Goal: Task Accomplishment & Management: Complete application form

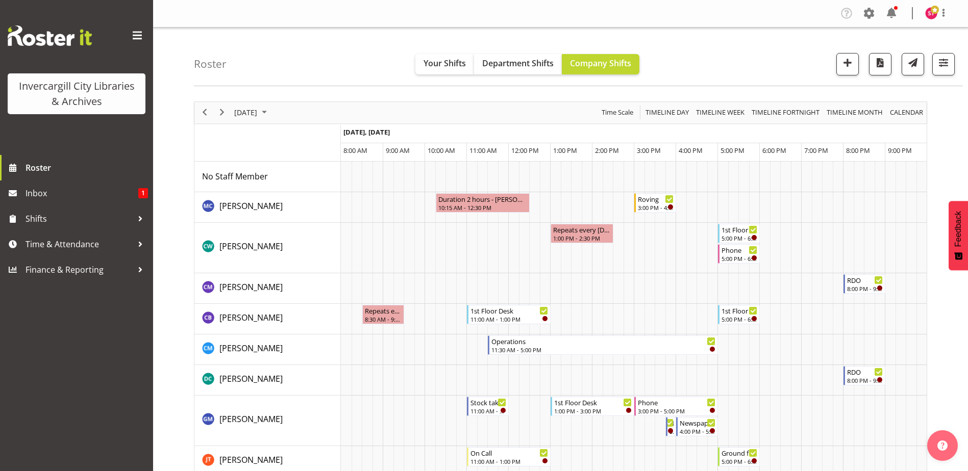
scroll to position [612, 0]
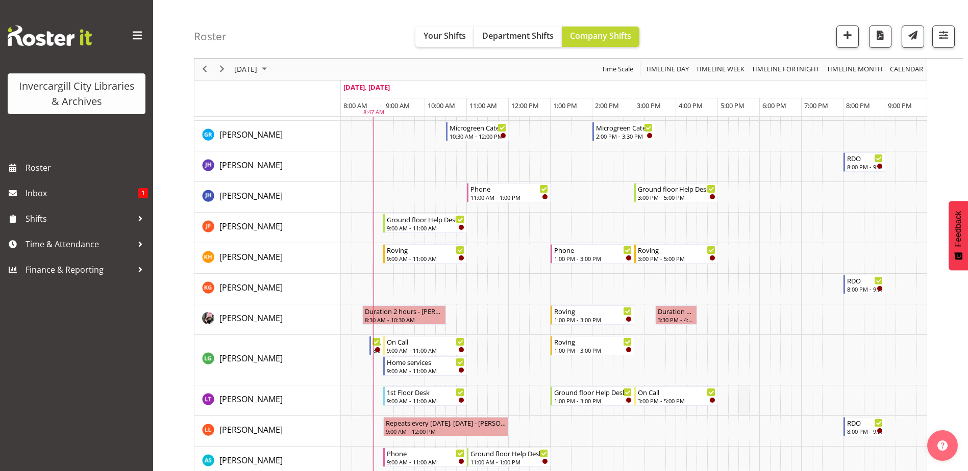
scroll to position [357, 0]
click at [669, 315] on div "Duration 1 hours - Keyu Chen 3:30 PM - 4:30 PM" at bounding box center [676, 314] width 38 height 19
click at [669, 315] on div "3:30 PM - 4:30 PM" at bounding box center [676, 318] width 38 height 8
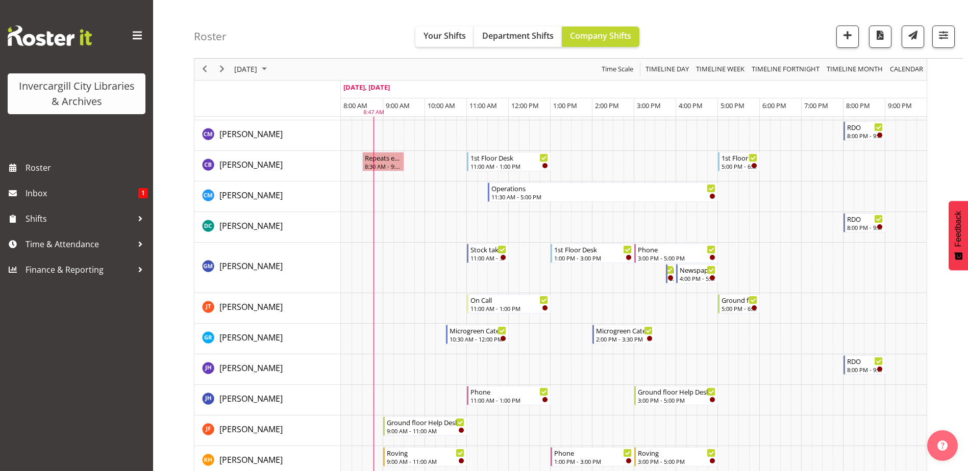
scroll to position [0, 0]
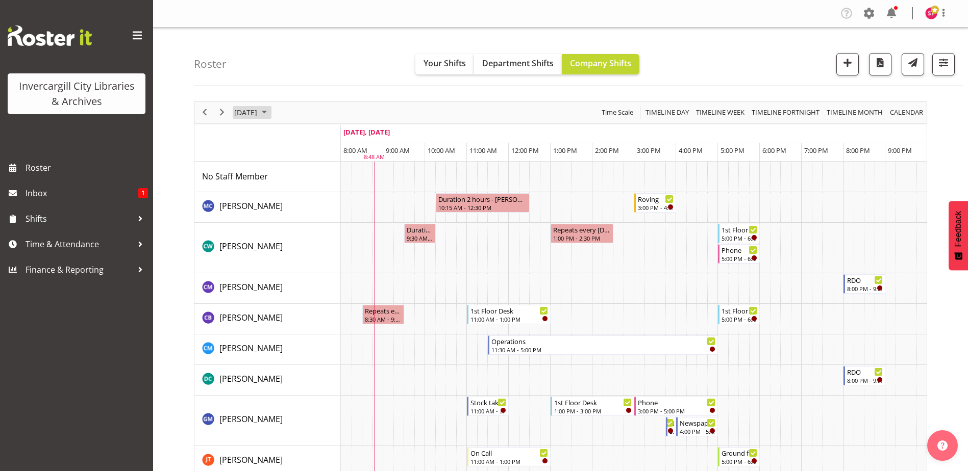
click at [254, 110] on span "October 3, 2025" at bounding box center [245, 112] width 25 height 13
click at [244, 185] on span "5" at bounding box center [244, 190] width 15 height 15
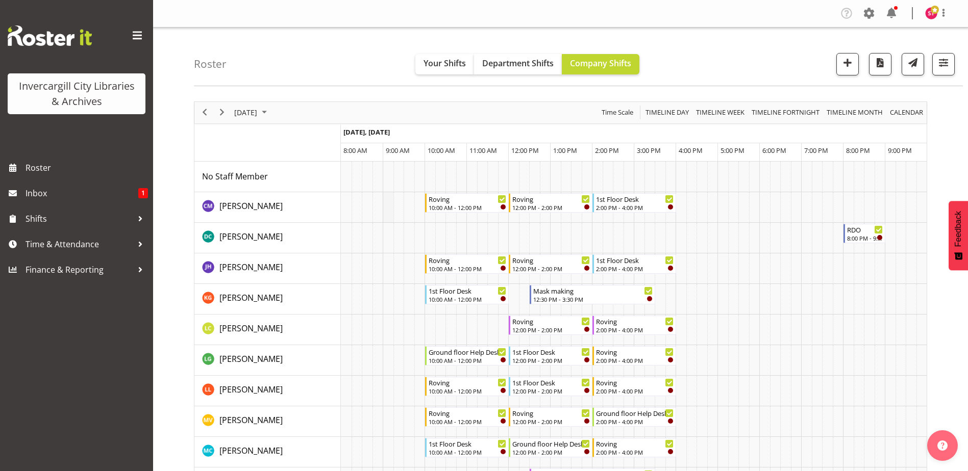
click at [390, 203] on td "Timeline Day of October 5, 2025" at bounding box center [388, 207] width 11 height 31
click at [853, 62] on span "button" at bounding box center [847, 62] width 13 height 13
click at [387, 203] on td "Timeline Day of October 5, 2025" at bounding box center [388, 207] width 11 height 31
click at [390, 202] on td "Timeline Day of October 5, 2025" at bounding box center [388, 207] width 11 height 31
click at [853, 62] on span "button" at bounding box center [847, 62] width 13 height 13
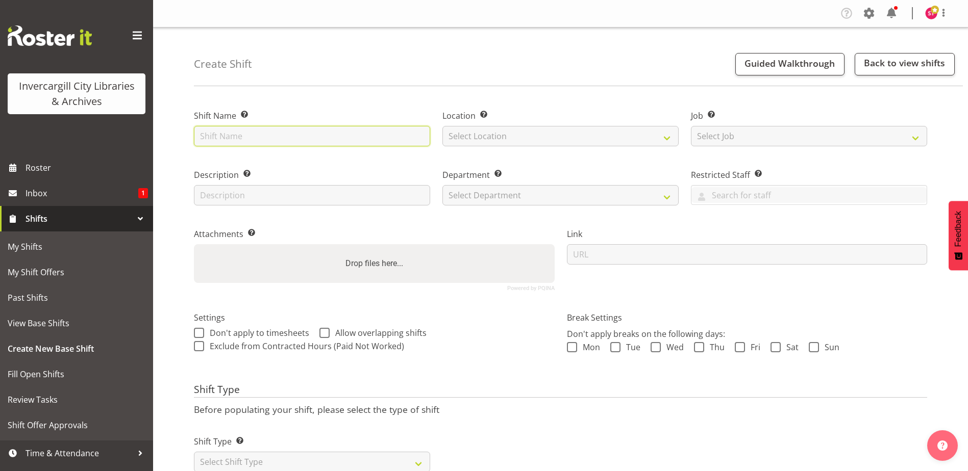
click at [382, 133] on input "text" at bounding box center [312, 136] width 236 height 20
type input "Programming"
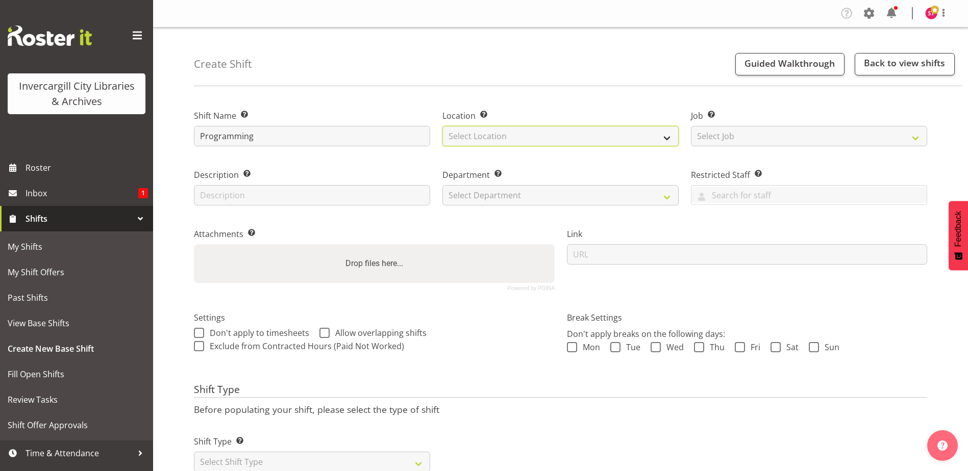
click at [557, 138] on select "Select Location Invercargill Library Bluff Library" at bounding box center [560, 136] width 236 height 20
select select "1276"
click at [442, 126] on select "Select Location Invercargill Library Bluff Library" at bounding box center [560, 136] width 236 height 20
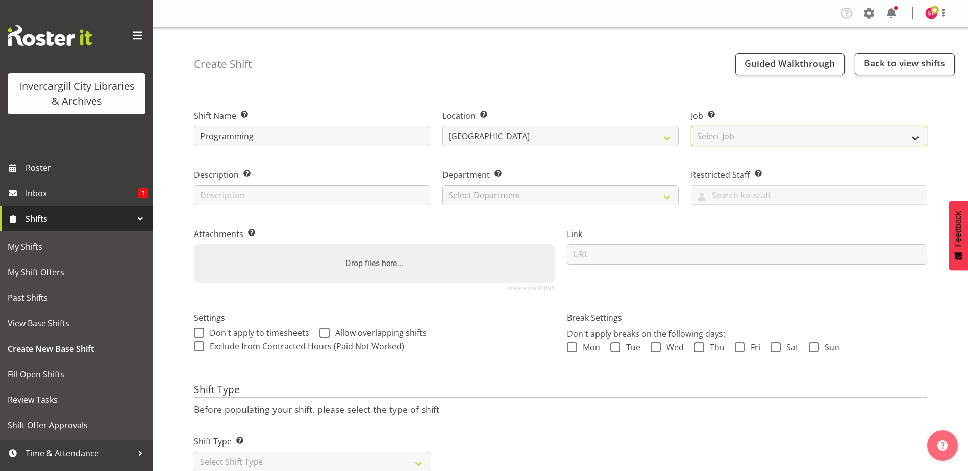
click at [713, 136] on select "Select Job Create new job" at bounding box center [809, 136] width 236 height 20
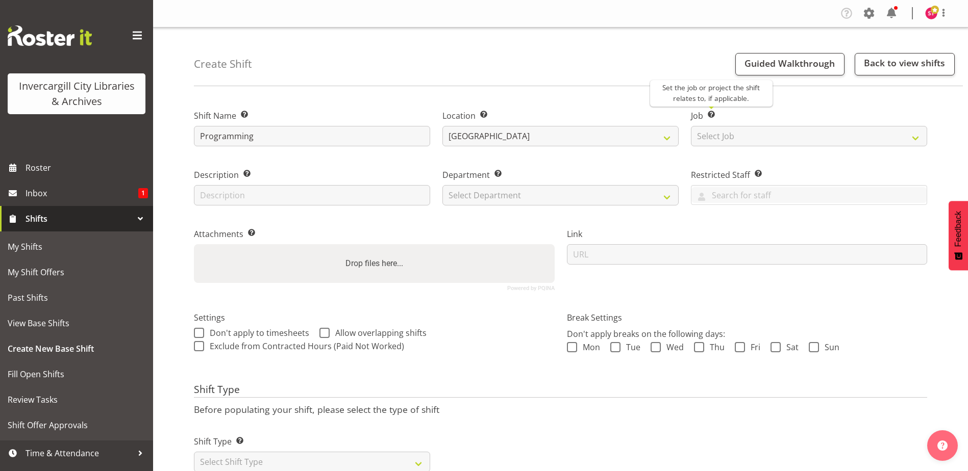
click at [711, 115] on span at bounding box center [711, 115] width 8 height 8
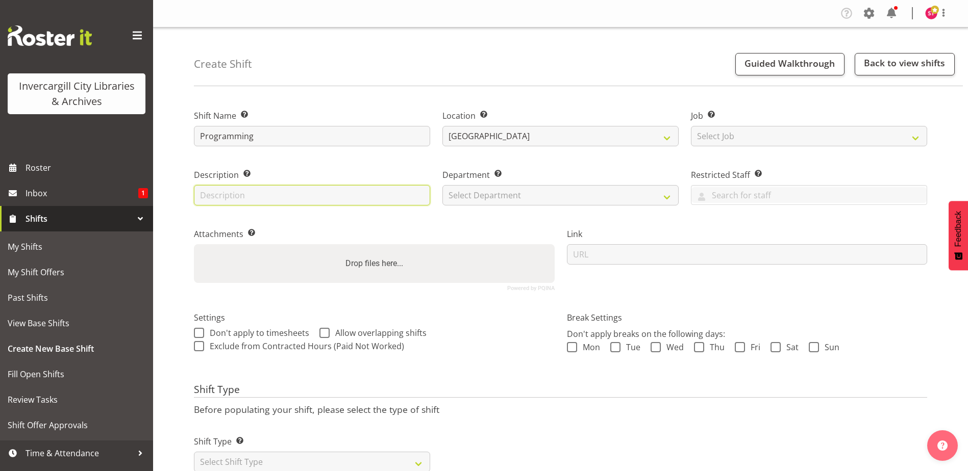
click at [317, 204] on input "text" at bounding box center [312, 195] width 236 height 20
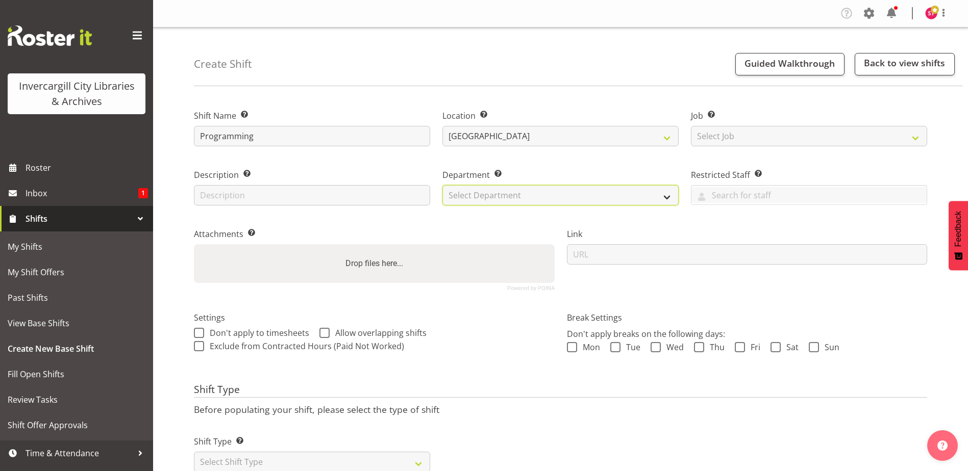
click at [671, 198] on select "Select Department Public shifts Off Desk" at bounding box center [560, 195] width 236 height 20
select select "920"
click at [442, 185] on select "Select Department Public shifts Off Desk" at bounding box center [560, 195] width 236 height 20
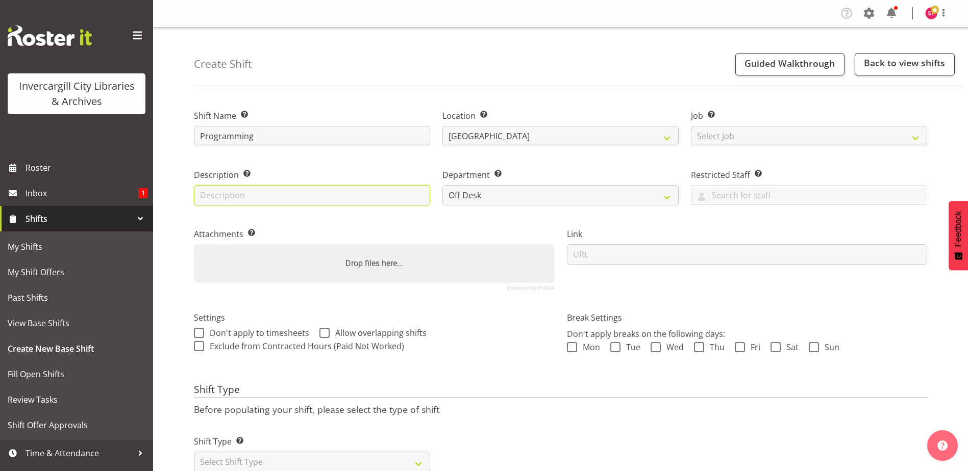
click at [368, 198] on input "text" at bounding box center [312, 195] width 236 height 20
click at [244, 173] on span at bounding box center [247, 174] width 8 height 8
click at [238, 196] on input "text" at bounding box center [312, 195] width 236 height 20
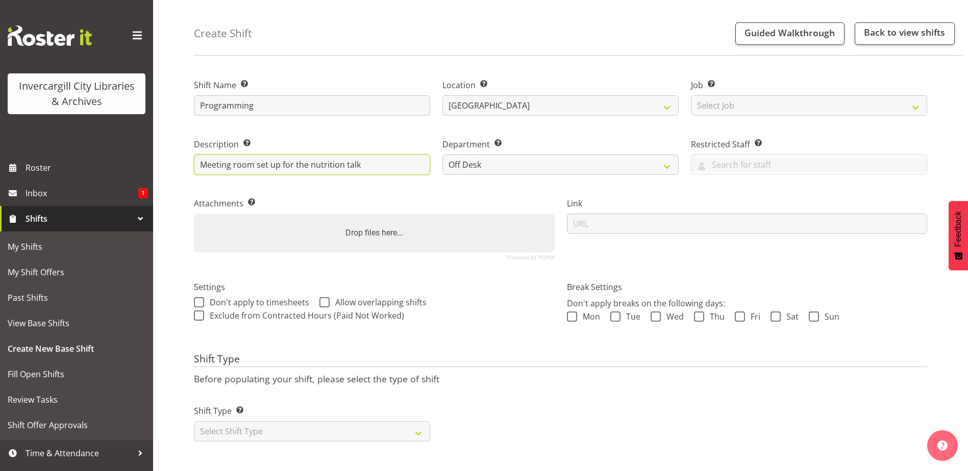
scroll to position [38, 0]
type input "Meeting room set up for the nutrition talk"
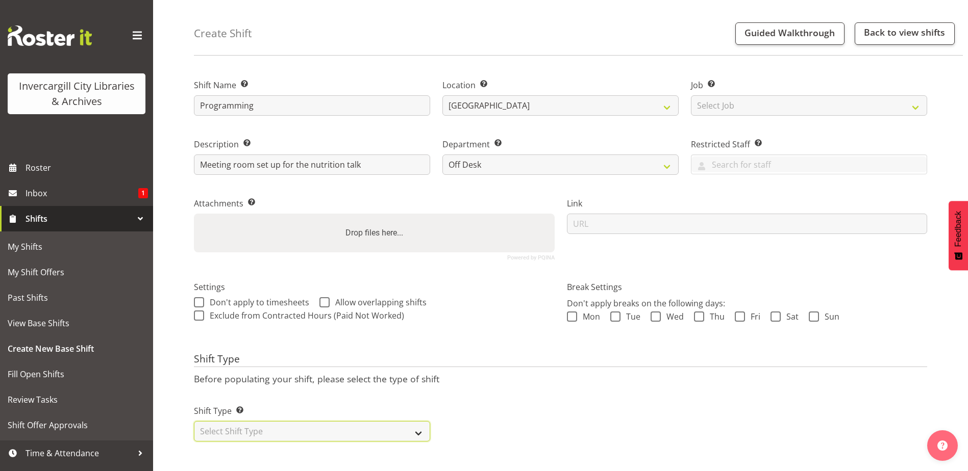
click at [412, 421] on select "Select Shift Type One Off Shift Recurring Shift Rotating Shift" at bounding box center [312, 431] width 236 height 20
select select "one_off"
click at [194, 421] on select "Select Shift Type One Off Shift Recurring Shift Rotating Shift" at bounding box center [312, 431] width 236 height 20
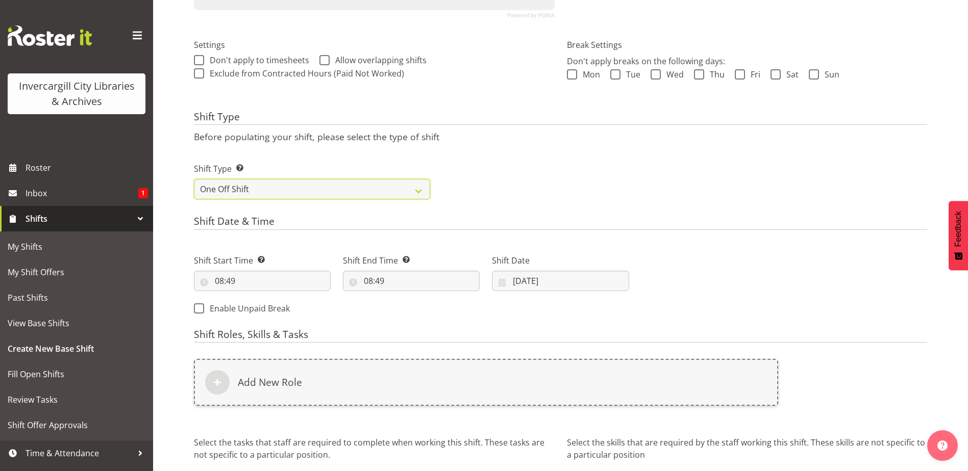
scroll to position [293, 0]
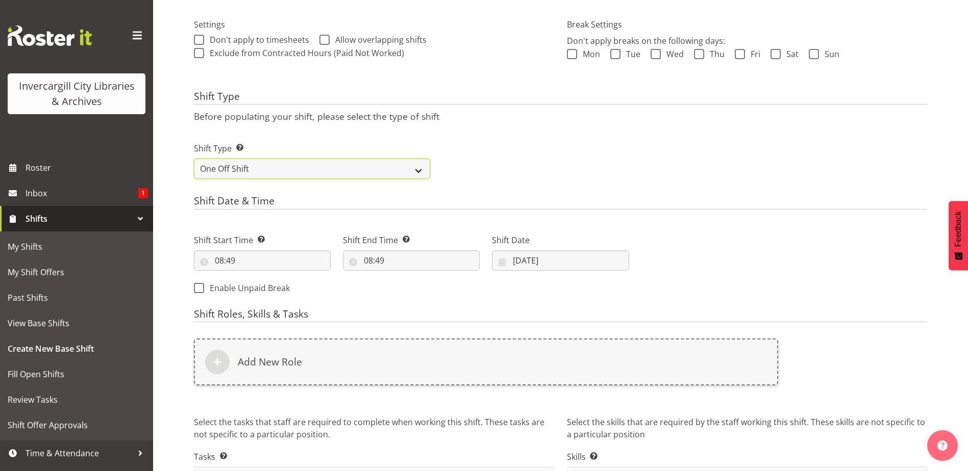
click at [383, 164] on select "One Off Shift Recurring Shift Rotating Shift" at bounding box center [312, 169] width 236 height 20
click at [493, 162] on div "Shift Type Shift Types: One Off – Select this if you would like a single shift …" at bounding box center [560, 156] width 745 height 57
click at [287, 262] on input "08:49" at bounding box center [262, 261] width 137 height 20
click at [263, 286] on select "00 01 02 03 04 05 06 07 08 09 10 11 12 13 14 15 16 17 18 19 20 21 22 23" at bounding box center [263, 287] width 23 height 20
select select "9"
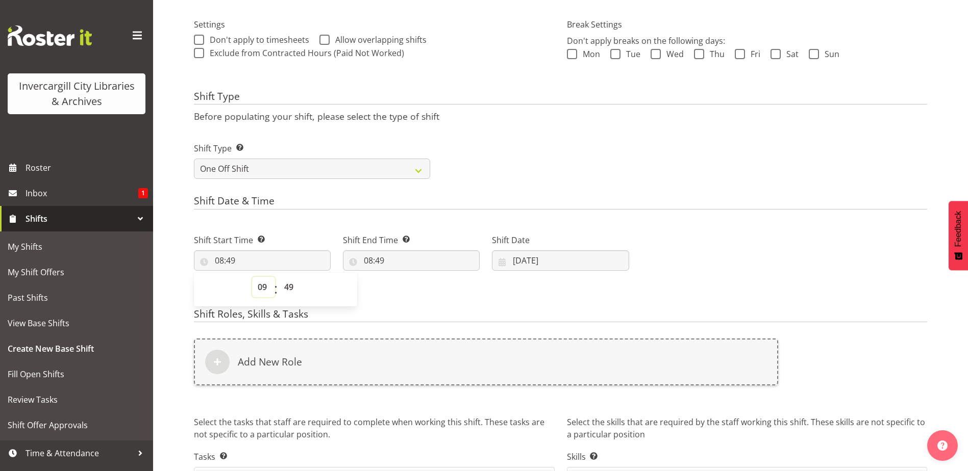
click at [252, 277] on select "00 01 02 03 04 05 06 07 08 09 10 11 12 13 14 15 16 17 18 19 20 21 22 23" at bounding box center [263, 287] width 23 height 20
type input "09:49"
click at [288, 292] on select "00 01 02 03 04 05 06 07 08 09 10 11 12 13 14 15 16 17 18 19 20 21 22 23 24 25 2…" at bounding box center [290, 287] width 23 height 20
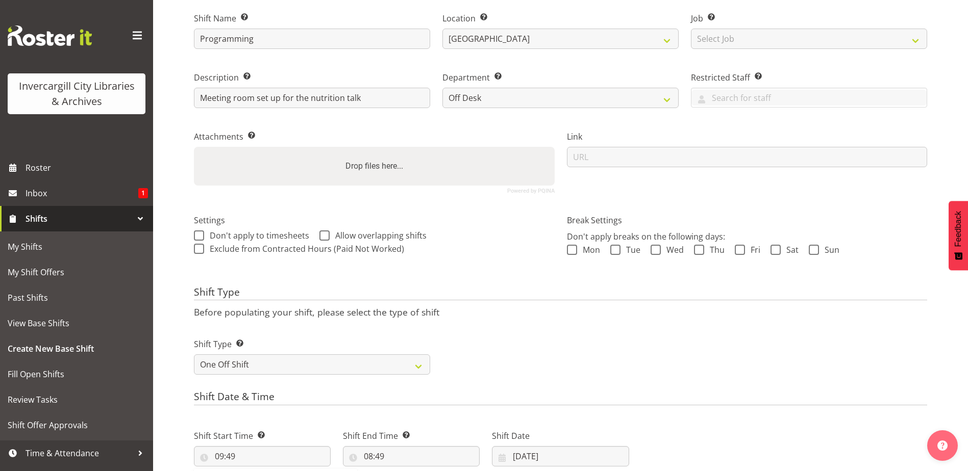
scroll to position [204, 0]
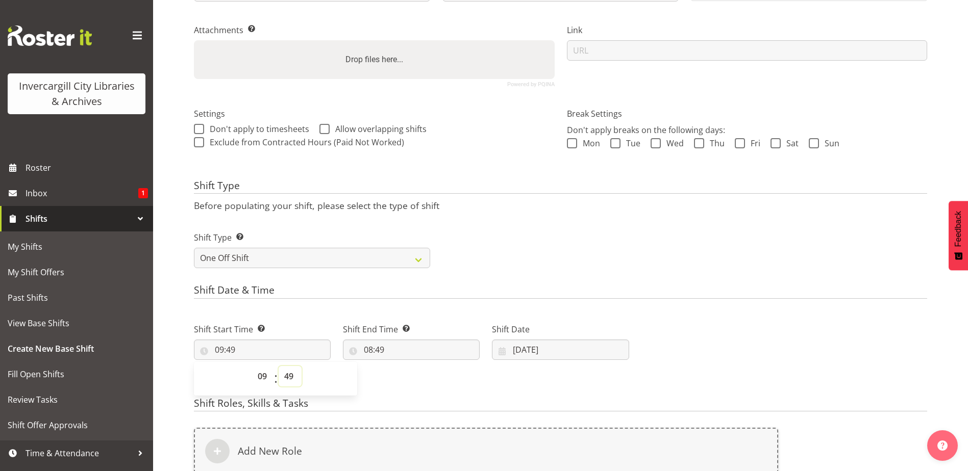
click at [294, 376] on select "00 01 02 03 04 05 06 07 08 09 10 11 12 13 14 15 16 17 18 19 20 21 22 23 24 25 2…" at bounding box center [290, 376] width 23 height 20
select select "0"
click at [279, 366] on select "00 01 02 03 04 05 06 07 08 09 10 11 12 13 14 15 16 17 18 19 20 21 22 23 24 25 2…" at bounding box center [290, 376] width 23 height 20
type input "09:00"
click at [393, 355] on input "08:49" at bounding box center [411, 350] width 137 height 20
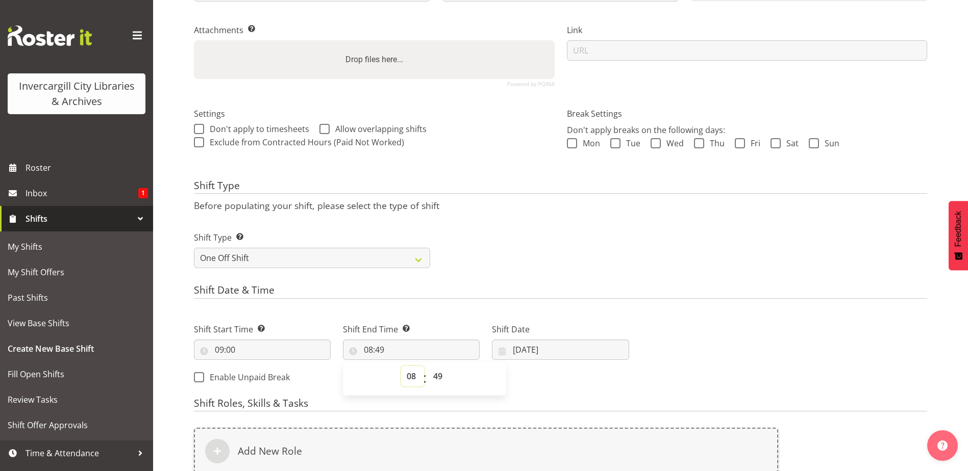
click at [413, 377] on select "00 01 02 03 04 05 06 07 08 09 10 11 12 13 14 15 16 17 18 19 20 21 22 23" at bounding box center [412, 376] width 23 height 20
select select "9"
click at [401, 366] on select "00 01 02 03 04 05 06 07 08 09 10 11 12 13 14 15 16 17 18 19 20 21 22 23" at bounding box center [412, 376] width 23 height 20
type input "09:49"
click at [437, 377] on select "00 01 02 03 04 05 06 07 08 09 10 11 12 13 14 15 16 17 18 19 20 21 22 23 24 25 2…" at bounding box center [439, 376] width 23 height 20
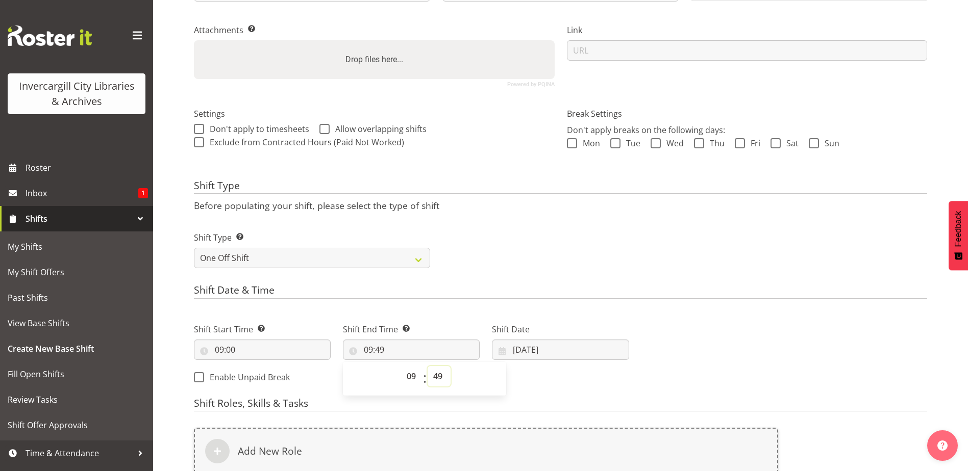
select select "59"
click at [428, 366] on select "00 01 02 03 04 05 06 07 08 09 10 11 12 13 14 15 16 17 18 19 20 21 22 23 24 25 2…" at bounding box center [439, 376] width 23 height 20
type input "09:59"
click at [509, 349] on input "03/10/2025" at bounding box center [560, 350] width 137 height 20
click at [512, 455] on span "5" at bounding box center [512, 453] width 4 height 10
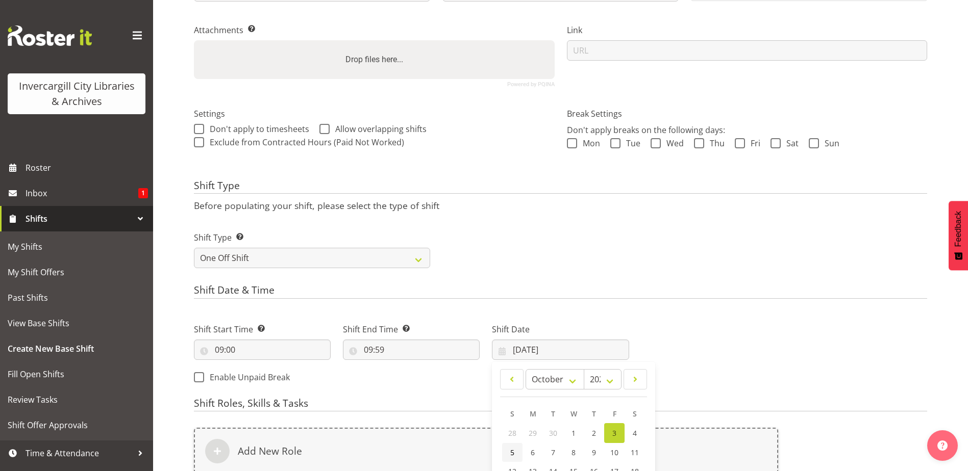
type input "05/10/2025"
click at [641, 289] on h4 "Shift Date & Time" at bounding box center [560, 292] width 733 height 14
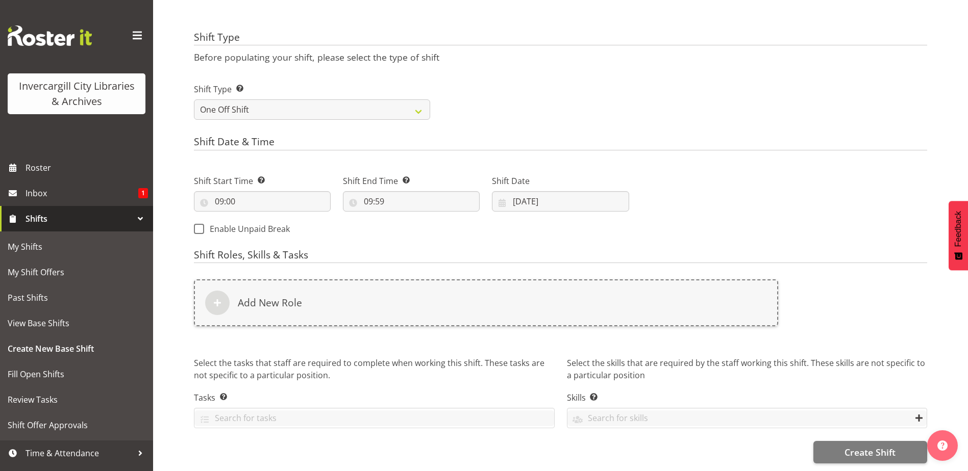
scroll to position [360, 0]
click at [872, 446] on span "Create Shift" at bounding box center [869, 452] width 51 height 13
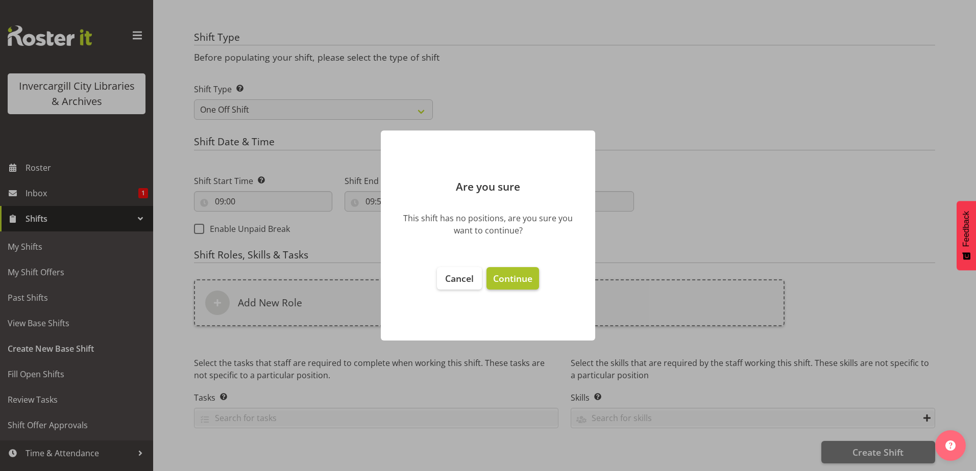
click at [517, 283] on span "Continue" at bounding box center [512, 278] width 39 height 12
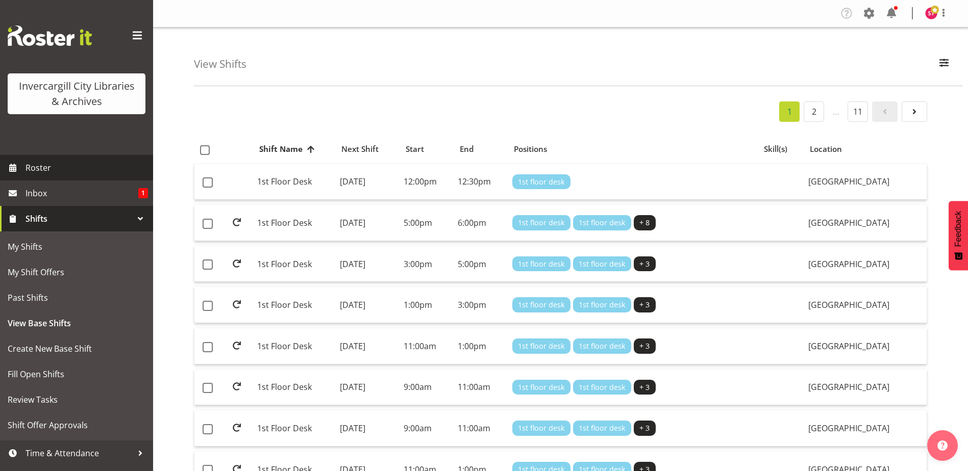
click at [44, 163] on span "Roster" at bounding box center [87, 167] width 122 height 15
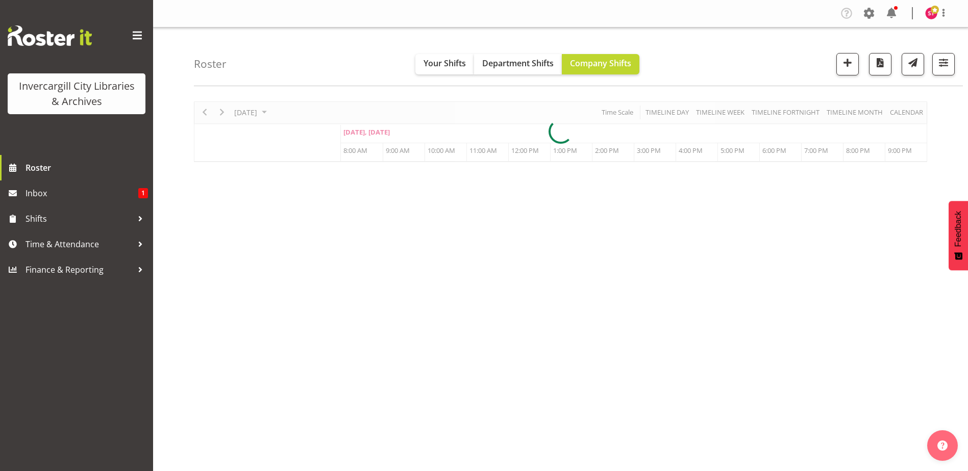
click at [264, 110] on div at bounding box center [560, 132] width 733 height 61
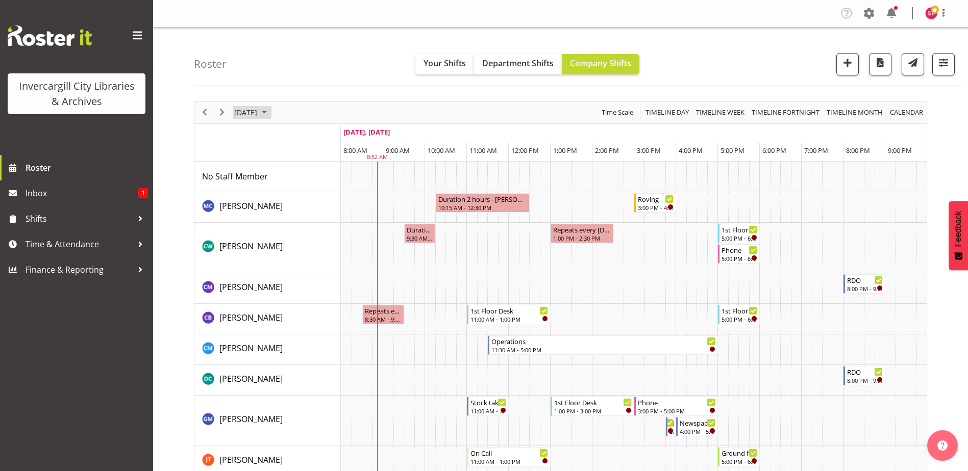
click at [270, 113] on span "October 2025" at bounding box center [264, 112] width 12 height 13
click at [244, 190] on span "5" at bounding box center [244, 190] width 15 height 15
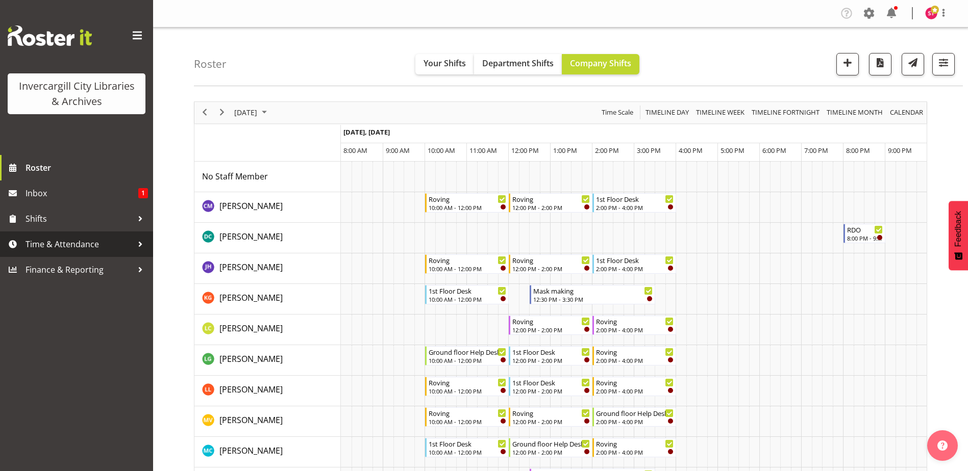
click at [90, 252] on span "Time & Attendance" at bounding box center [79, 244] width 107 height 15
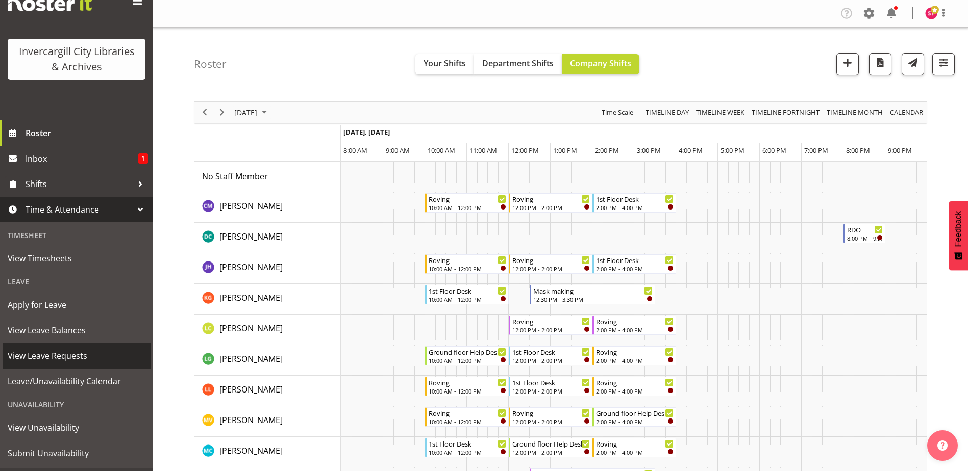
scroll to position [51, 0]
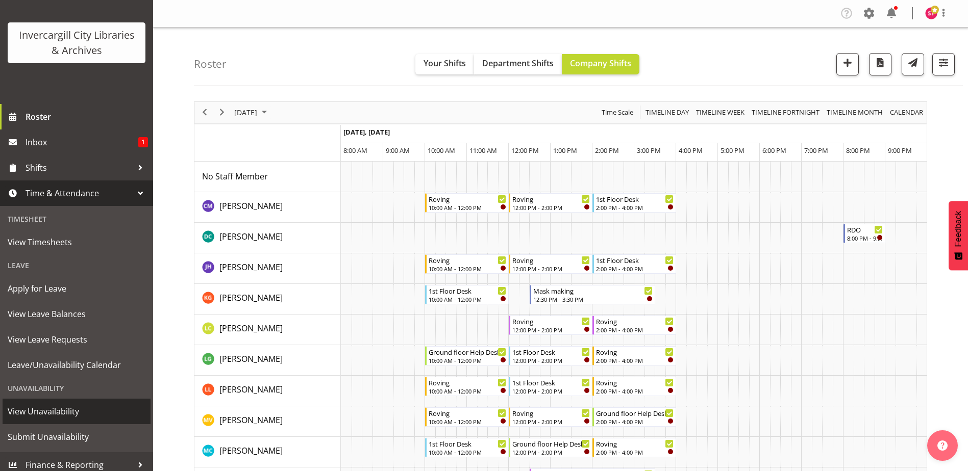
click at [50, 418] on span "View Unavailability" at bounding box center [77, 411] width 138 height 15
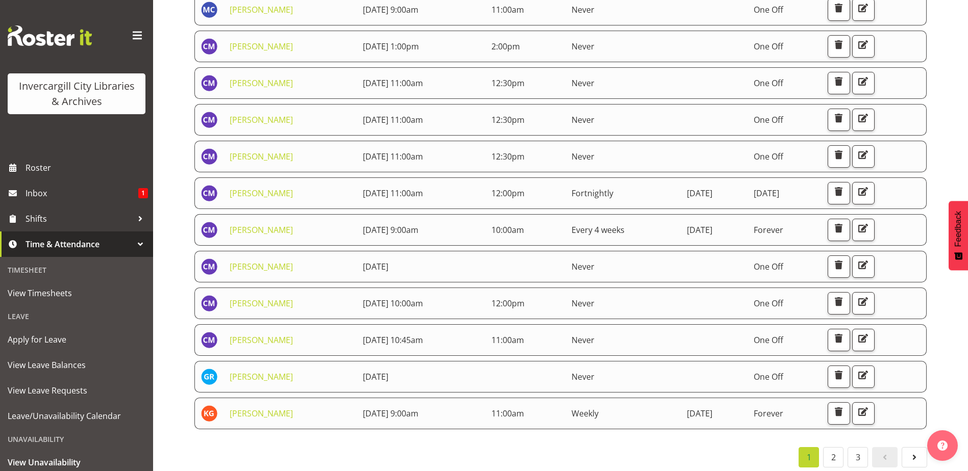
scroll to position [445, 0]
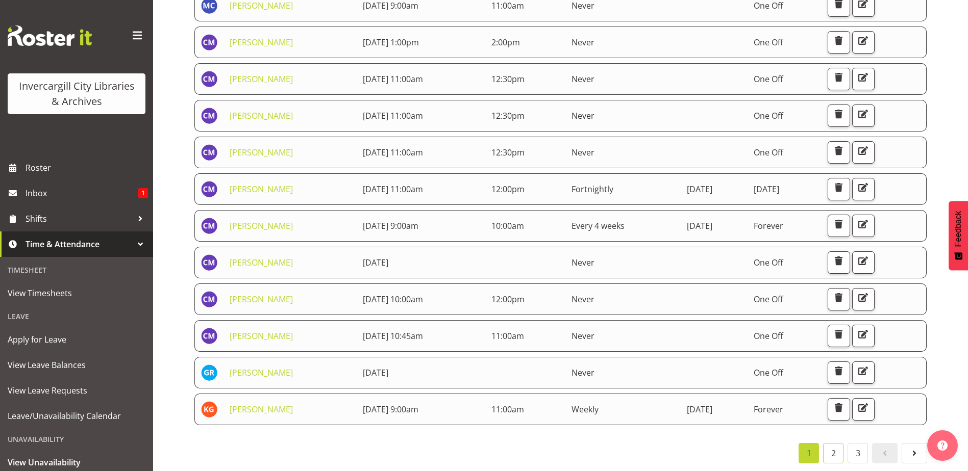
click at [837, 449] on link "2" at bounding box center [833, 453] width 20 height 20
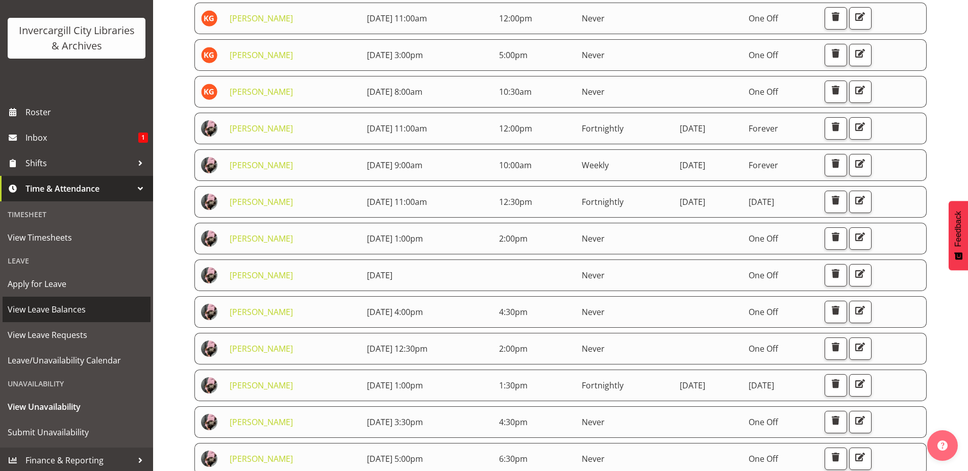
scroll to position [58, 0]
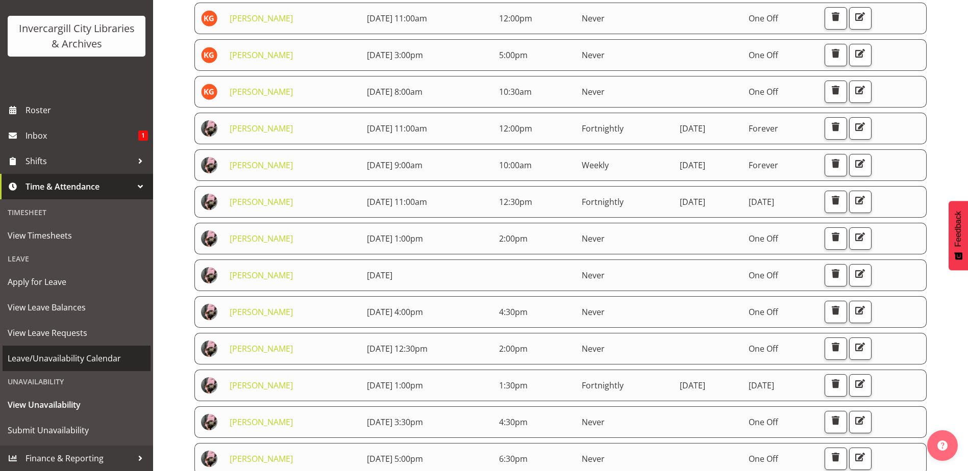
click at [58, 357] on span "Leave/Unavailability Calendar" at bounding box center [77, 358] width 138 height 15
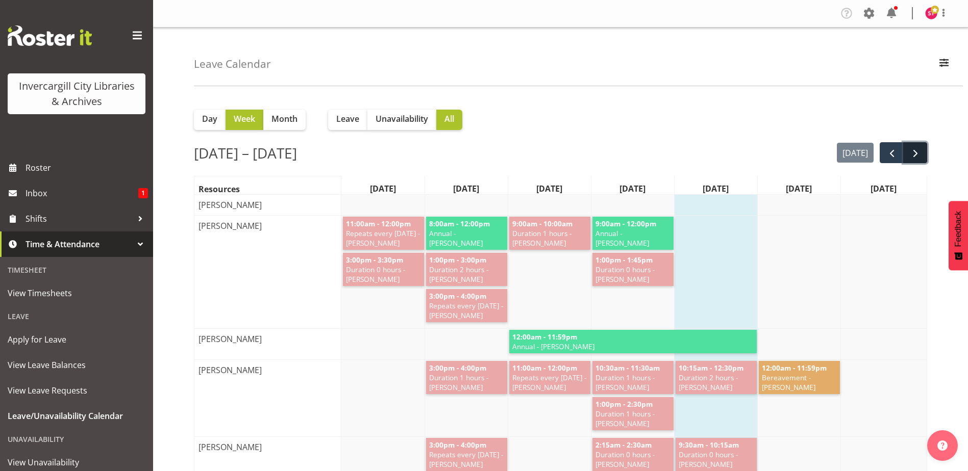
click at [918, 152] on span "next" at bounding box center [915, 153] width 12 height 12
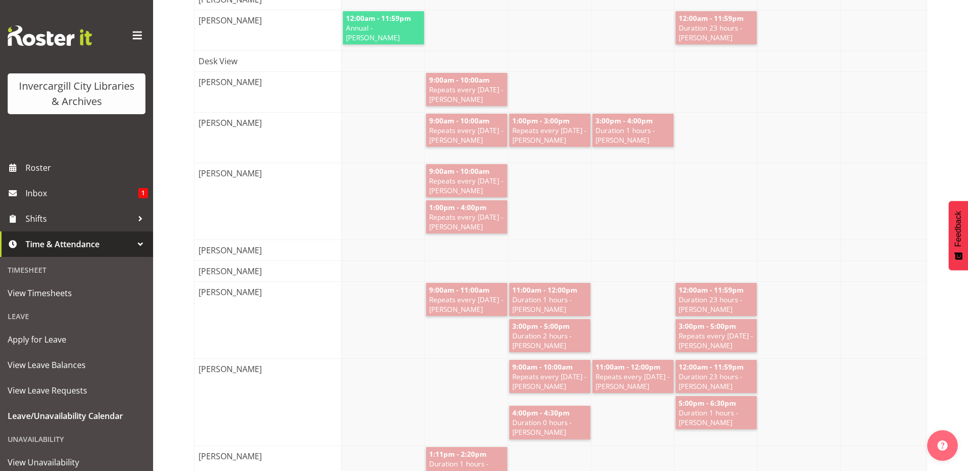
scroll to position [816, 0]
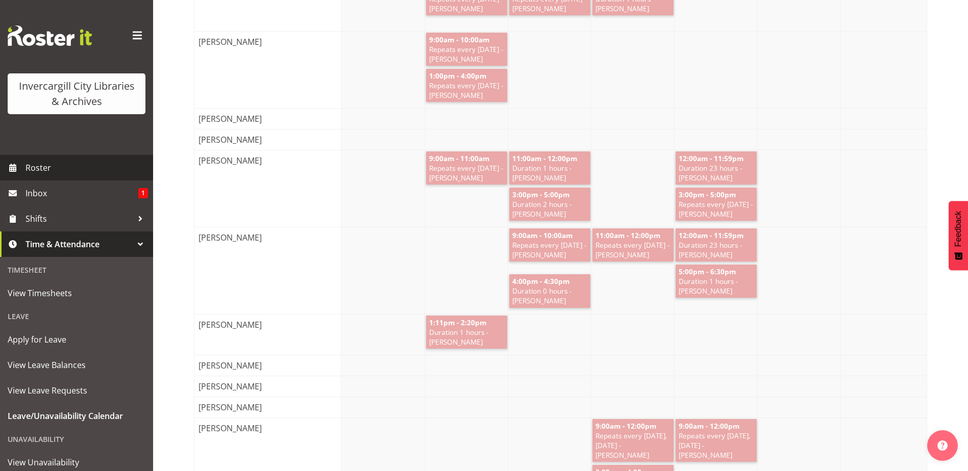
click at [57, 172] on span "Roster" at bounding box center [87, 167] width 122 height 15
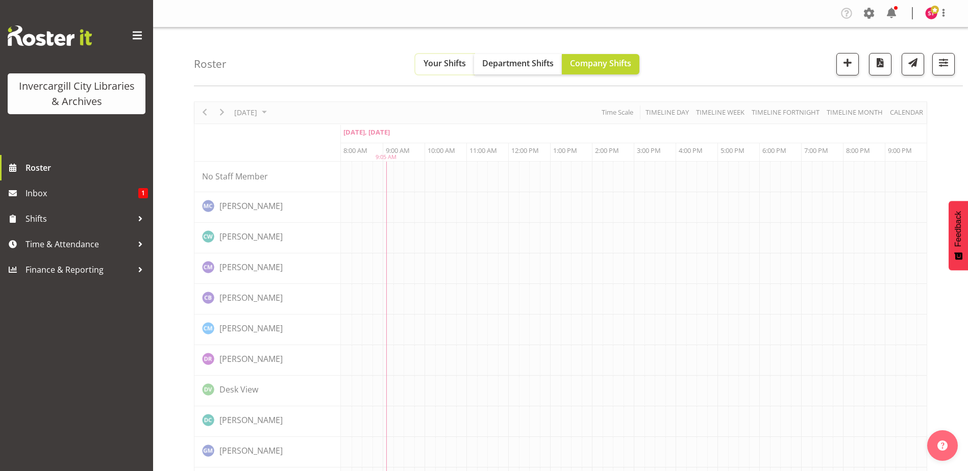
click at [452, 67] on span "Your Shifts" at bounding box center [444, 63] width 42 height 11
